Goal: Task Accomplishment & Management: Use online tool/utility

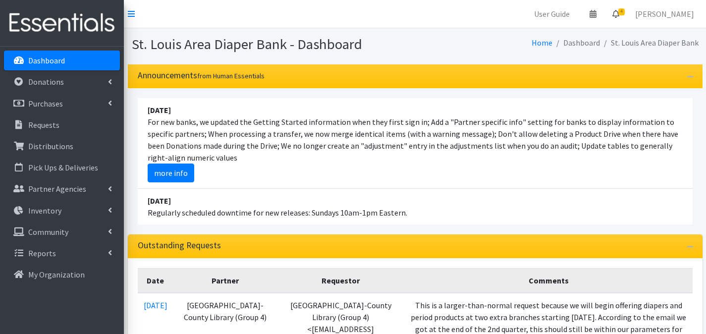
click at [625, 18] on link "4" at bounding box center [616, 14] width 23 height 20
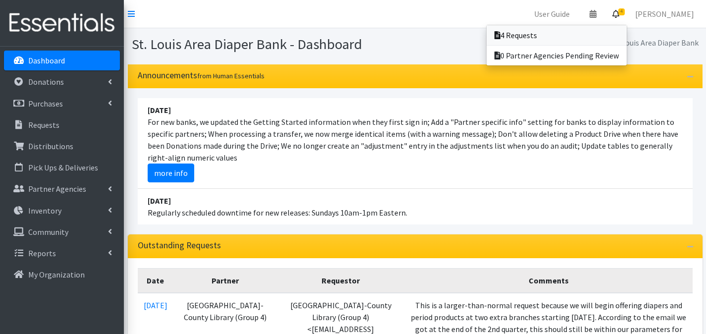
click at [619, 33] on link "4 Requests" at bounding box center [557, 35] width 140 height 20
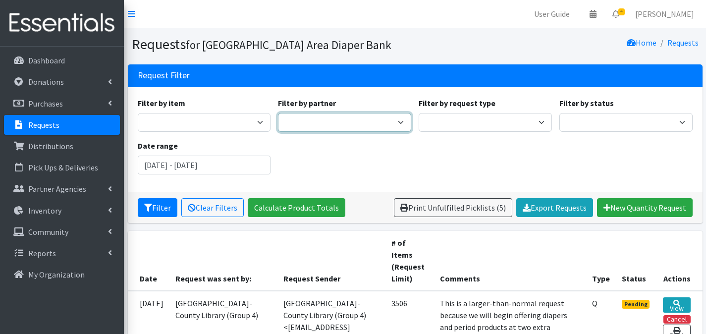
click at [337, 125] on select "AAA- Test Agency Affinia Healthcare (Group 2) Annie Malone (Group 1) ARJ Commun…" at bounding box center [344, 122] width 133 height 19
select select "736"
click at [278, 113] on select "AAA- Test Agency Affinia Healthcare (Group 2) Annie Malone (Group 1) ARJ Commun…" at bounding box center [344, 122] width 133 height 19
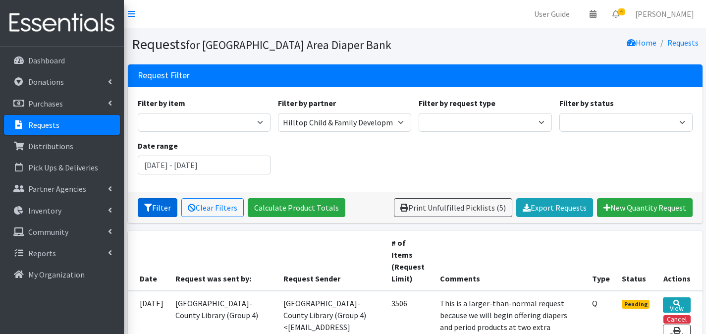
click at [161, 203] on button "Filter" at bounding box center [158, 207] width 40 height 19
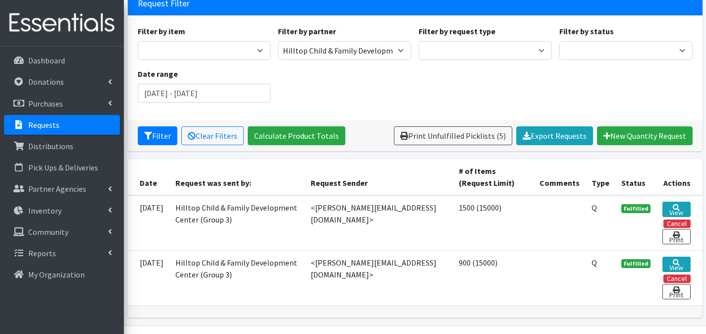
scroll to position [79, 0]
